Goal: Book appointment/travel/reservation

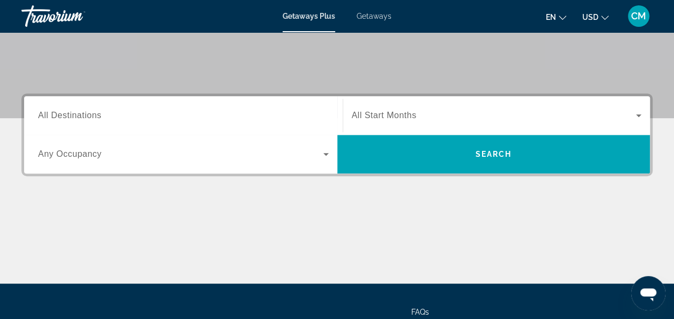
scroll to position [202, 0]
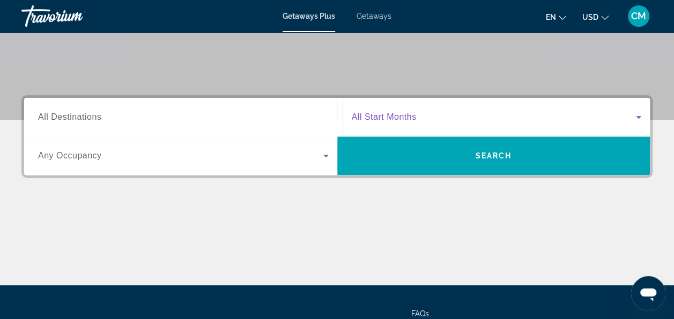
click at [416, 110] on span "Search widget" at bounding box center [494, 116] width 285 height 13
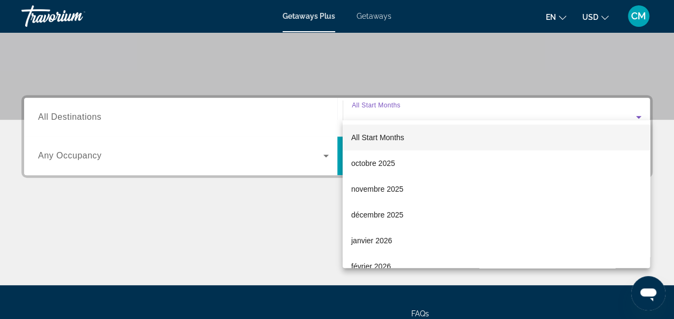
scroll to position [262, 0]
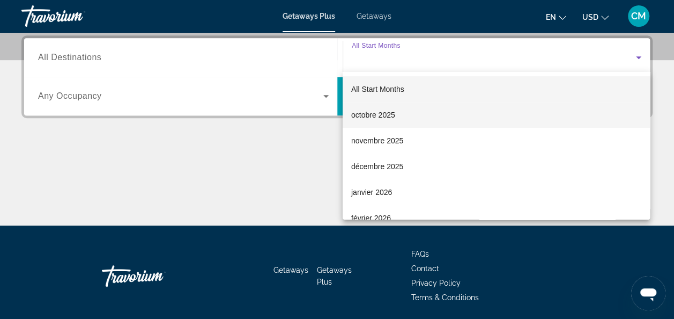
click at [420, 114] on mat-option "octobre 2025" at bounding box center [496, 115] width 307 height 26
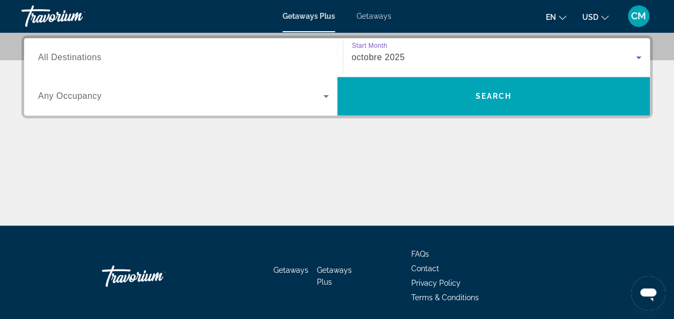
click at [172, 62] on input "Destination All Destinations" at bounding box center [183, 57] width 291 height 13
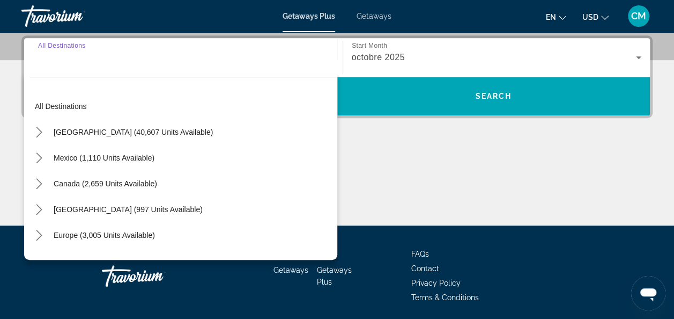
click at [172, 62] on input "Destination All Destinations" at bounding box center [183, 57] width 291 height 13
click at [559, 17] on icon "Change language" at bounding box center [563, 18] width 8 height 8
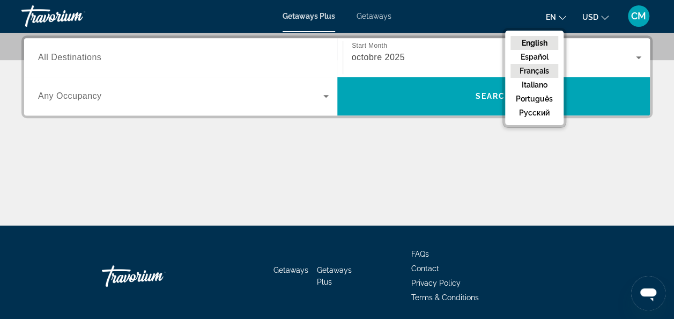
click at [548, 71] on button "Français" at bounding box center [534, 71] width 48 height 14
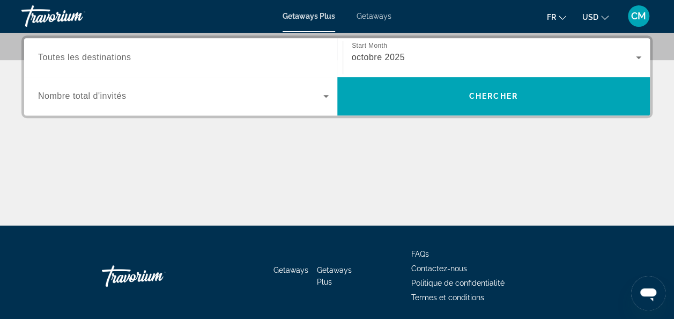
click at [595, 21] on button "USD USD ($) MXN (Mex$) CAD (Can$) GBP (£) EUR (€) AUD (A$) NZD (NZ$) CNY (CN¥)" at bounding box center [595, 17] width 26 height 16
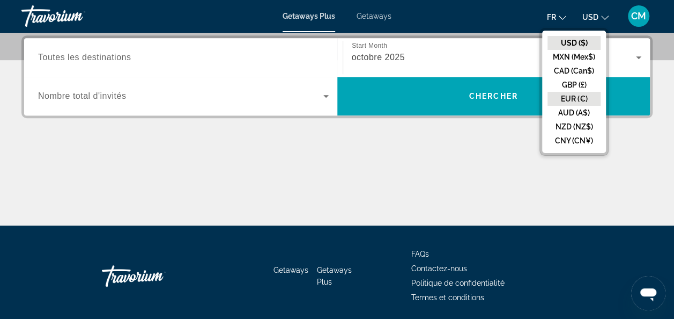
click at [590, 101] on button "EUR (€)" at bounding box center [573, 99] width 53 height 14
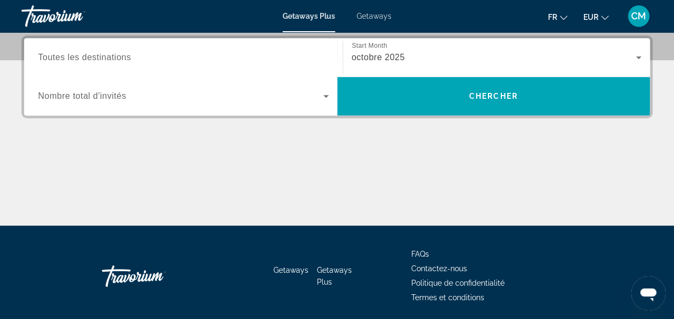
click at [150, 53] on input "Destination Toutes les destinations" at bounding box center [183, 57] width 291 height 13
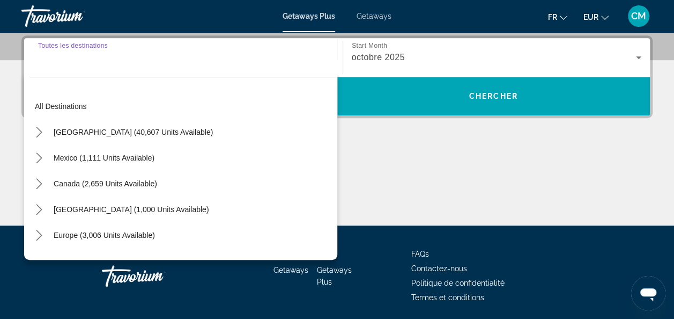
click at [150, 53] on input "Destination Toutes les destinations" at bounding box center [183, 57] width 291 height 13
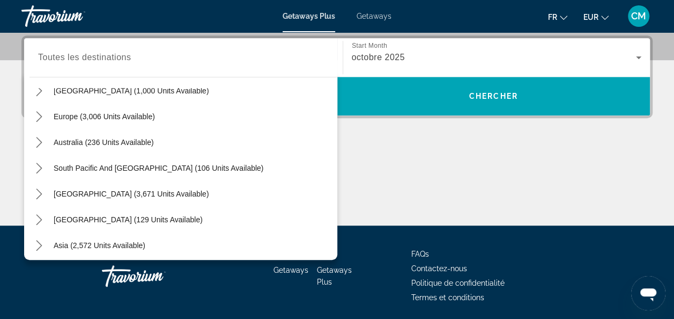
scroll to position [86, 0]
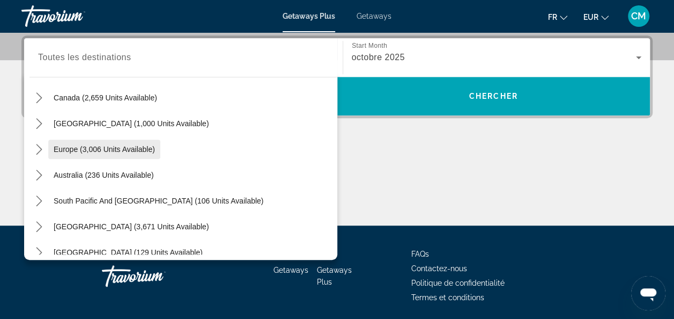
click at [102, 151] on span "Europe (3,006 units available)" at bounding box center [104, 149] width 101 height 9
type input "**********"
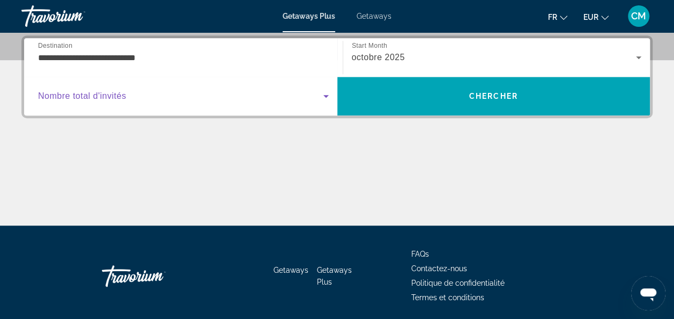
click at [155, 100] on span "Search widget" at bounding box center [180, 96] width 285 height 13
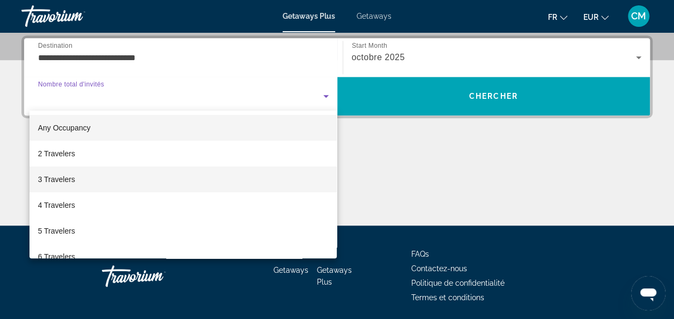
click at [143, 185] on mat-option "3 Travelers" at bounding box center [183, 179] width 308 height 26
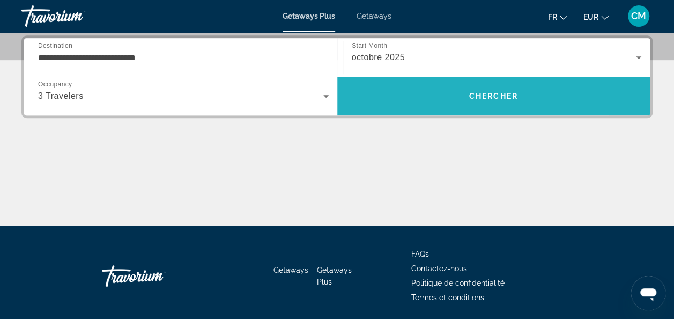
click at [495, 99] on span "Chercher" at bounding box center [493, 96] width 49 height 9
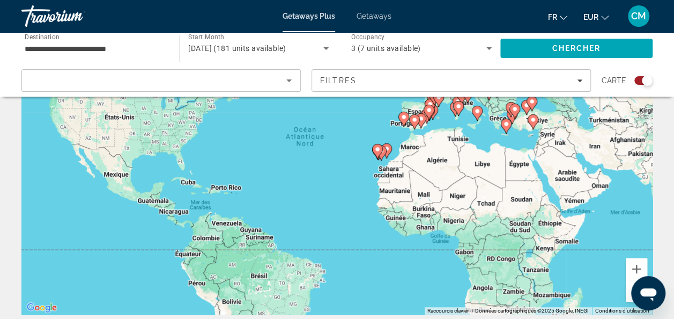
scroll to position [2, 0]
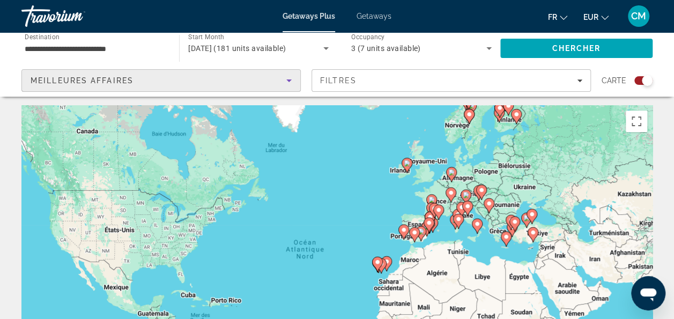
click at [211, 79] on div "Meilleures affaires" at bounding box center [159, 80] width 256 height 13
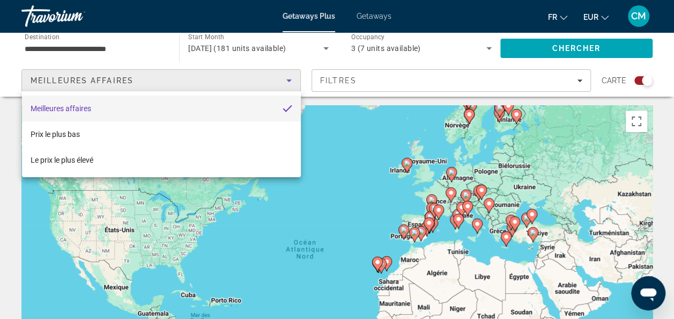
click at [211, 79] on div at bounding box center [337, 159] width 674 height 319
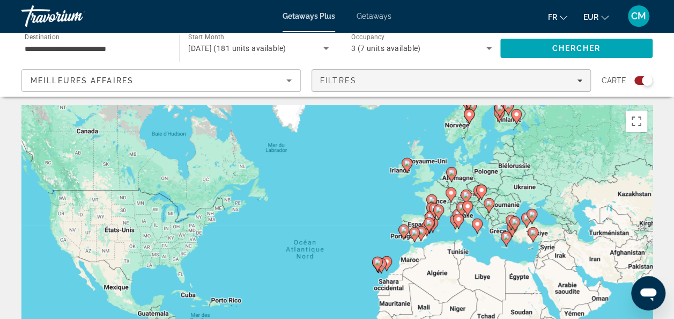
click at [381, 77] on div "Filtres" at bounding box center [451, 80] width 262 height 9
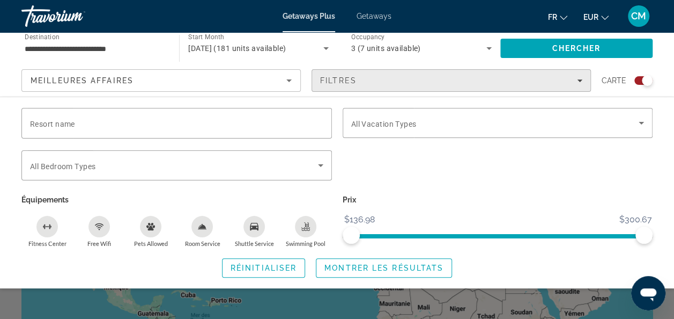
click at [400, 68] on span "Filters" at bounding box center [451, 81] width 278 height 26
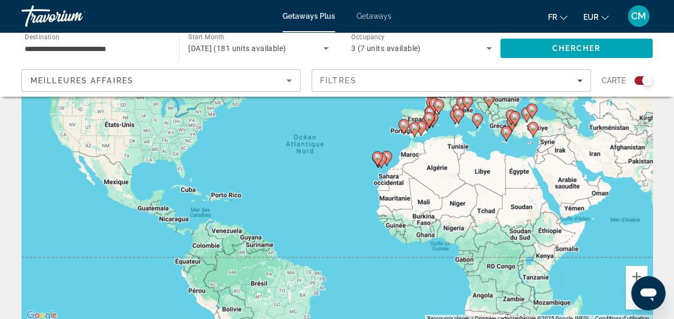
scroll to position [76, 0]
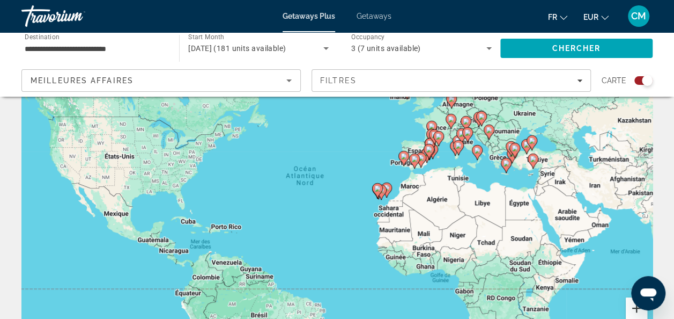
click at [639, 313] on button "Zoom avant" at bounding box center [636, 307] width 21 height 21
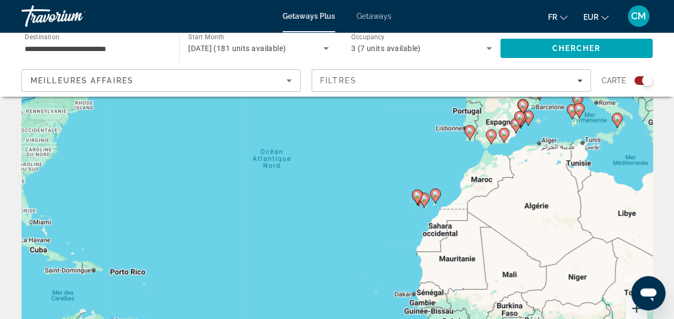
click at [639, 313] on button "Zoom avant" at bounding box center [636, 307] width 21 height 21
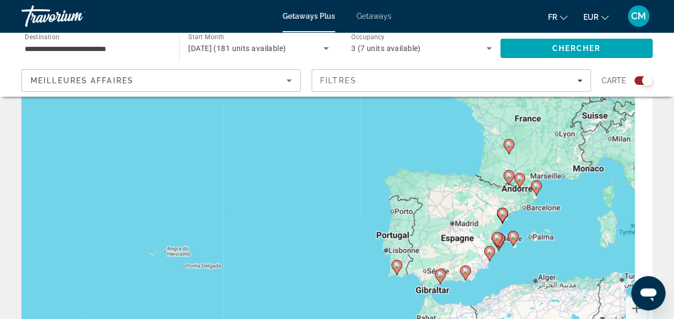
drag, startPoint x: 524, startPoint y: 150, endPoint x: 316, endPoint y: 337, distance: 279.8
click at [316, 243] on html "**********" at bounding box center [337, 83] width 674 height 319
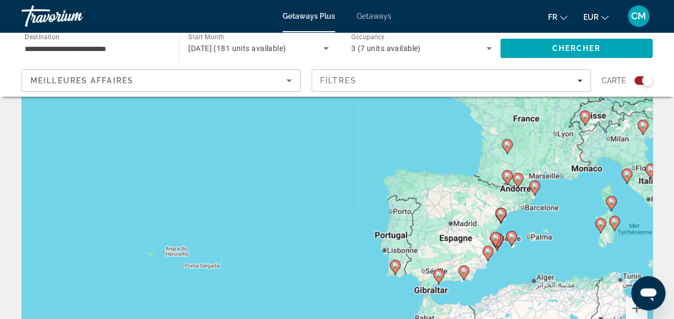
scroll to position [0, 0]
